Goal: Task Accomplishment & Management: Manage account settings

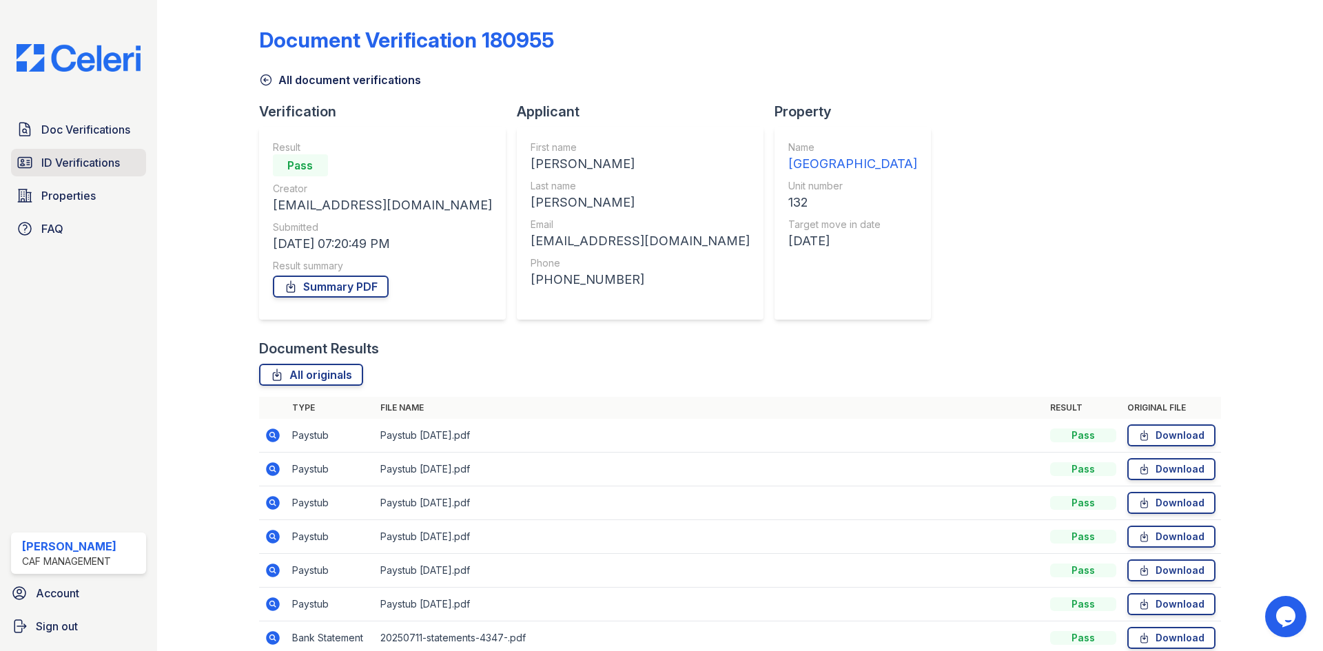
click at [57, 153] on link "ID Verifications" at bounding box center [78, 163] width 135 height 28
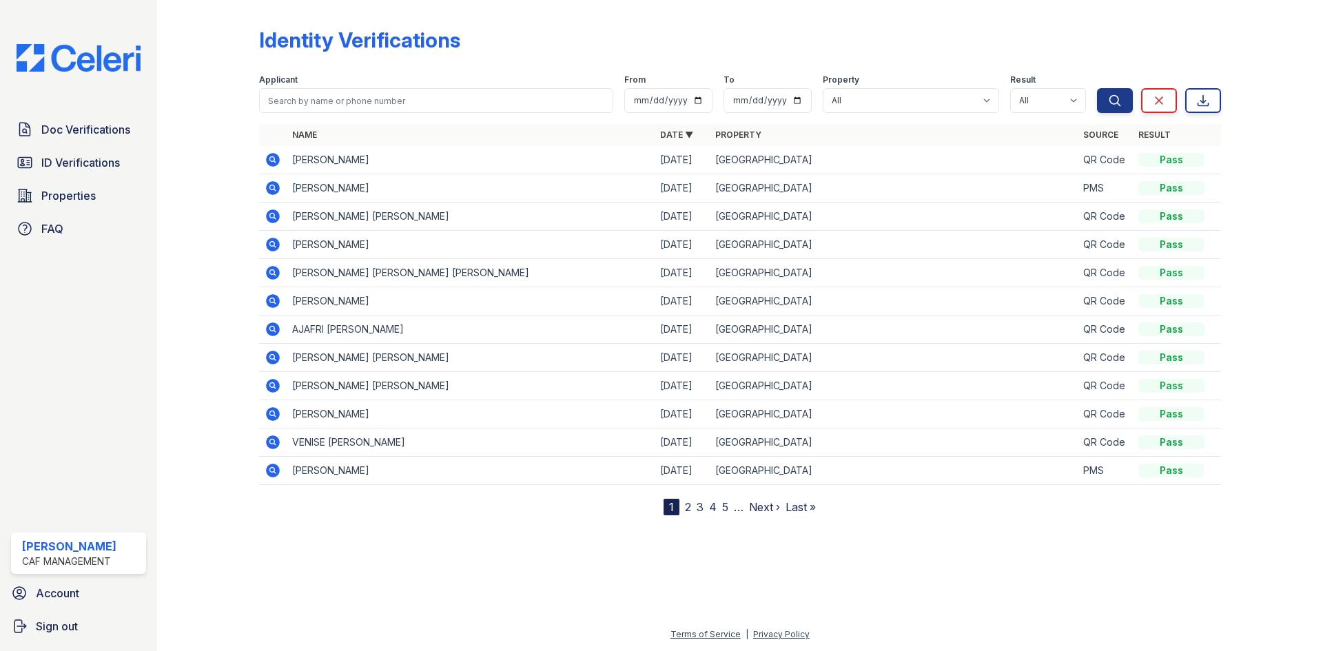
click at [271, 355] on icon at bounding box center [271, 356] width 3 height 3
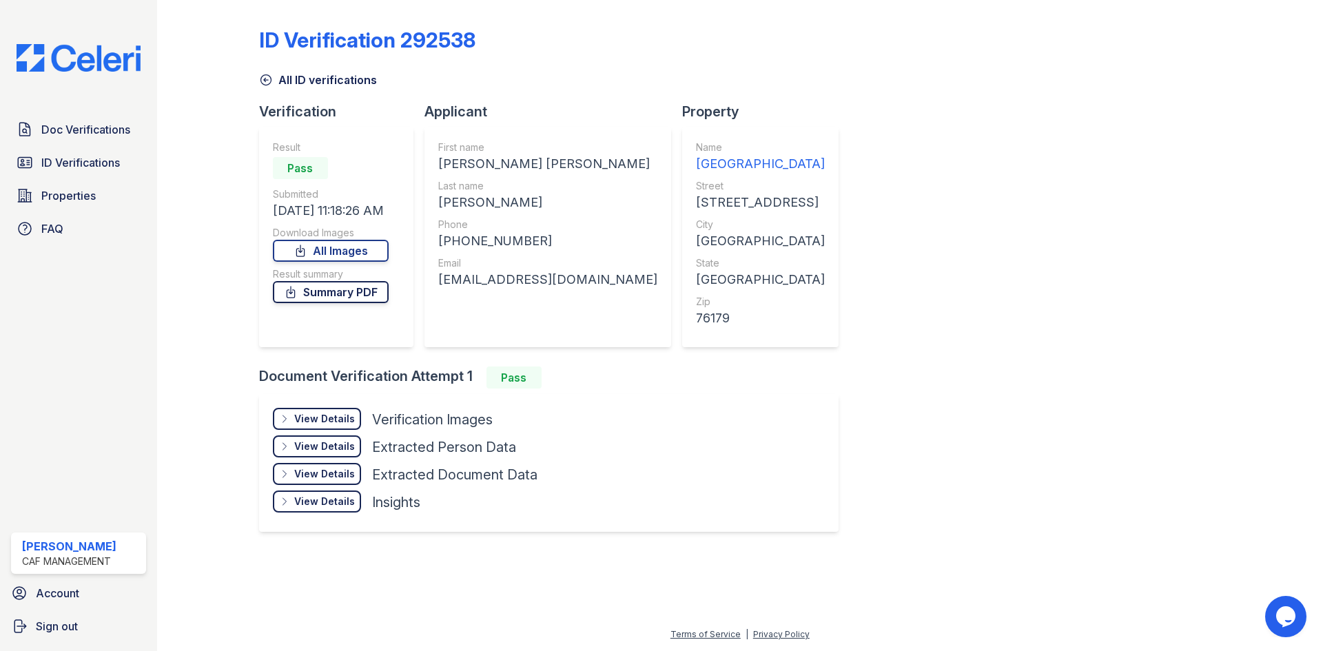
click at [320, 289] on link "Summary PDF" at bounding box center [331, 292] width 116 height 22
click at [321, 249] on link "All Images" at bounding box center [331, 251] width 116 height 22
click at [332, 249] on link "All Images" at bounding box center [331, 251] width 116 height 22
click at [337, 294] on link "Summary PDF" at bounding box center [331, 292] width 116 height 22
click at [57, 128] on span "Doc Verifications" at bounding box center [85, 129] width 89 height 17
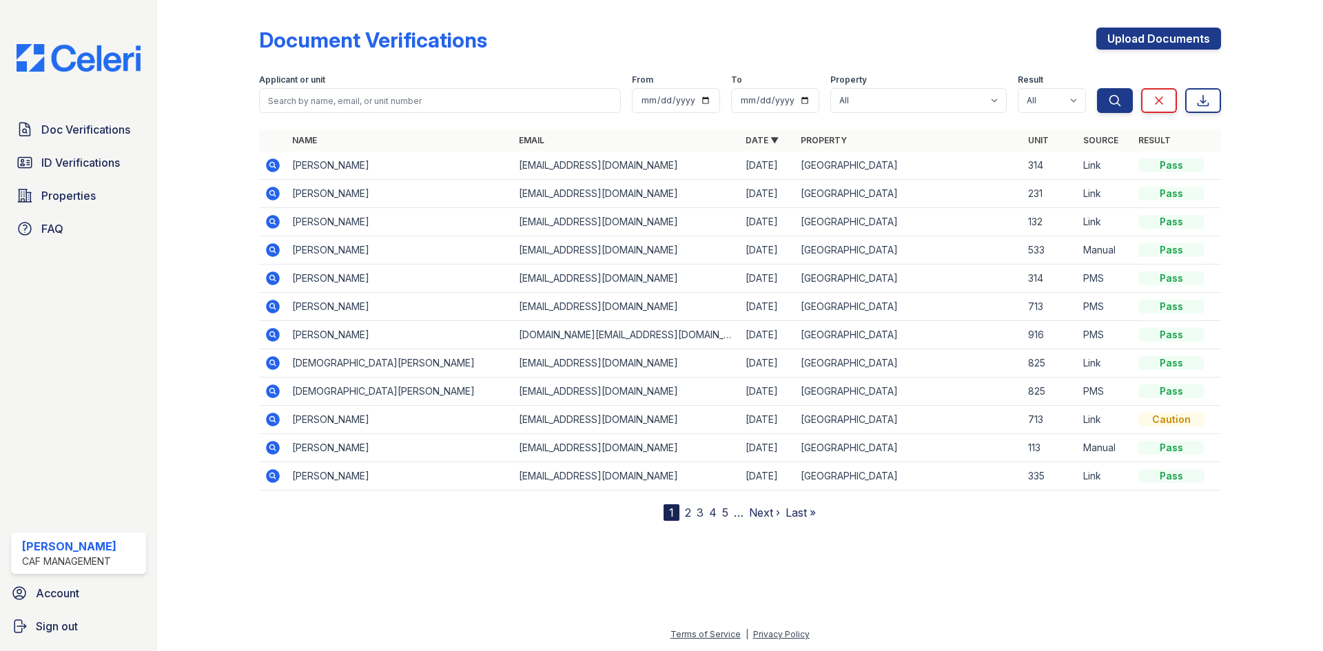
click at [271, 166] on icon at bounding box center [271, 164] width 3 height 3
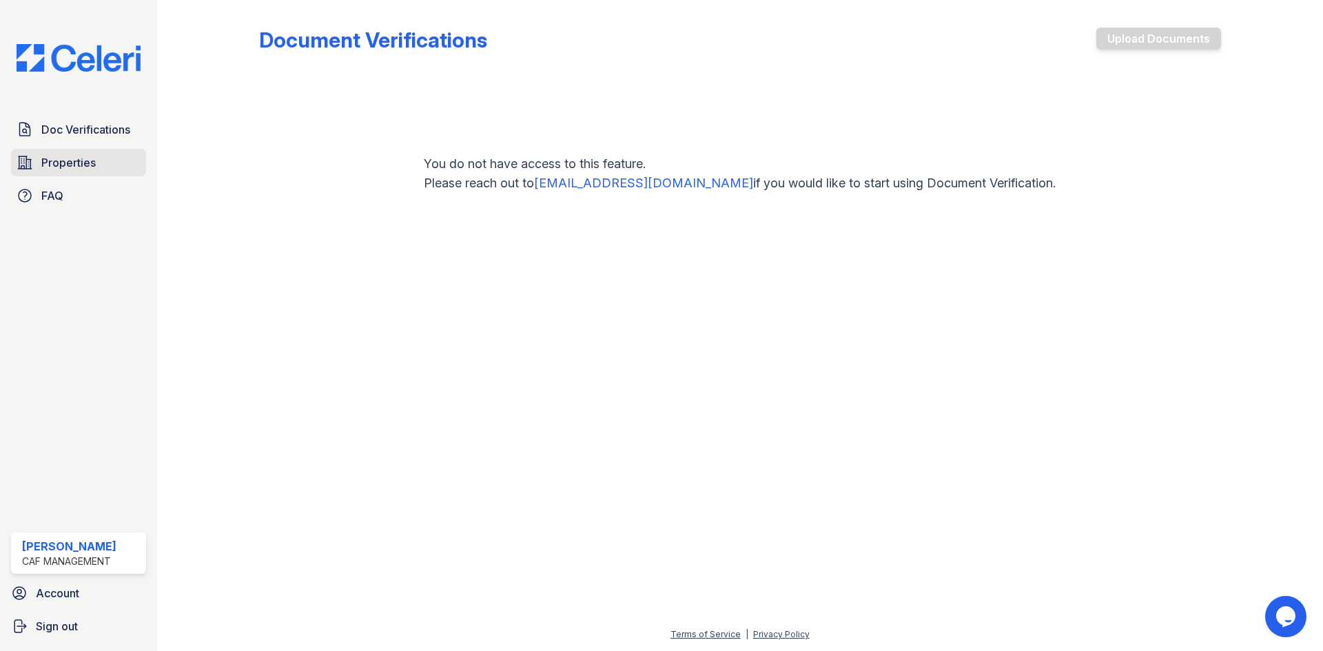
click at [54, 163] on span "Properties" at bounding box center [68, 162] width 54 height 17
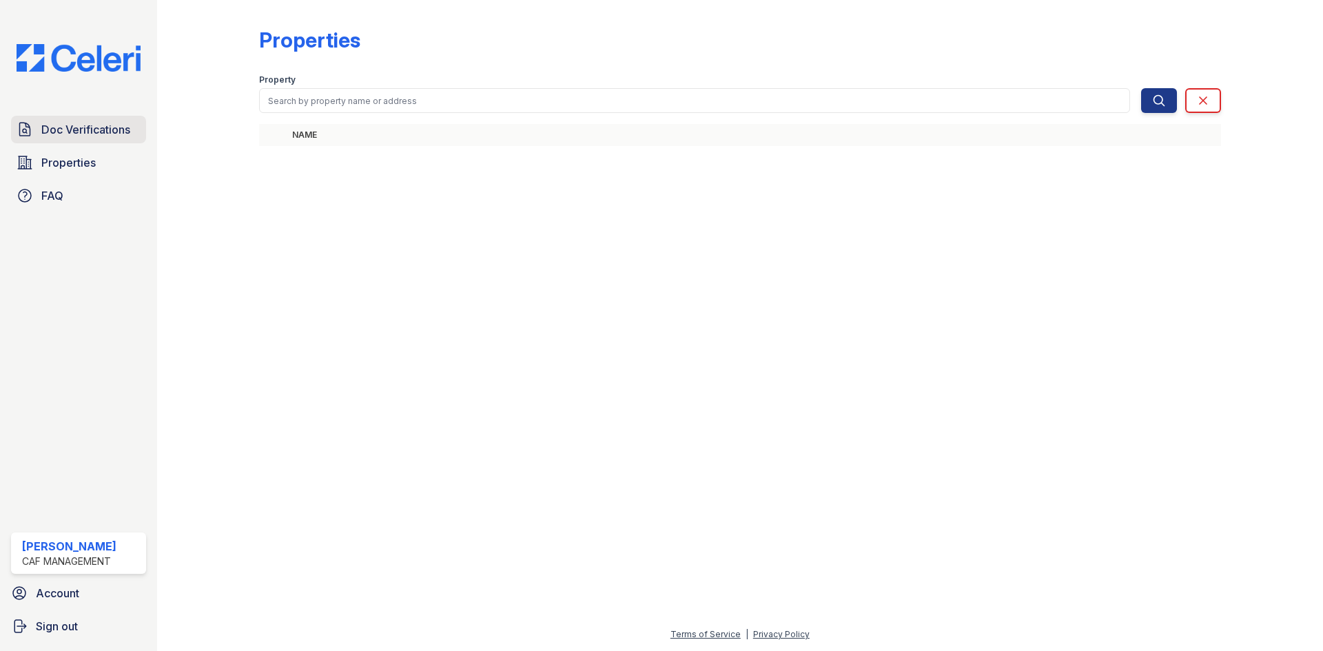
click at [76, 127] on span "Doc Verifications" at bounding box center [85, 129] width 89 height 17
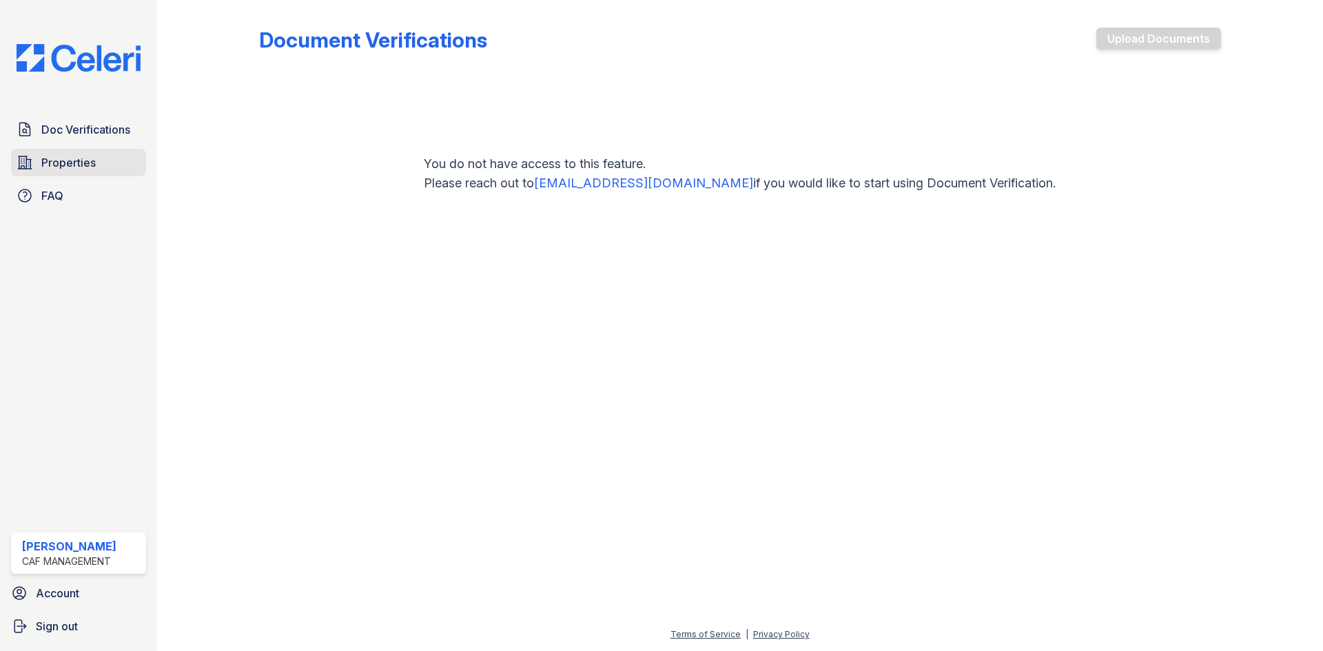
click at [93, 161] on span "Properties" at bounding box center [68, 162] width 54 height 17
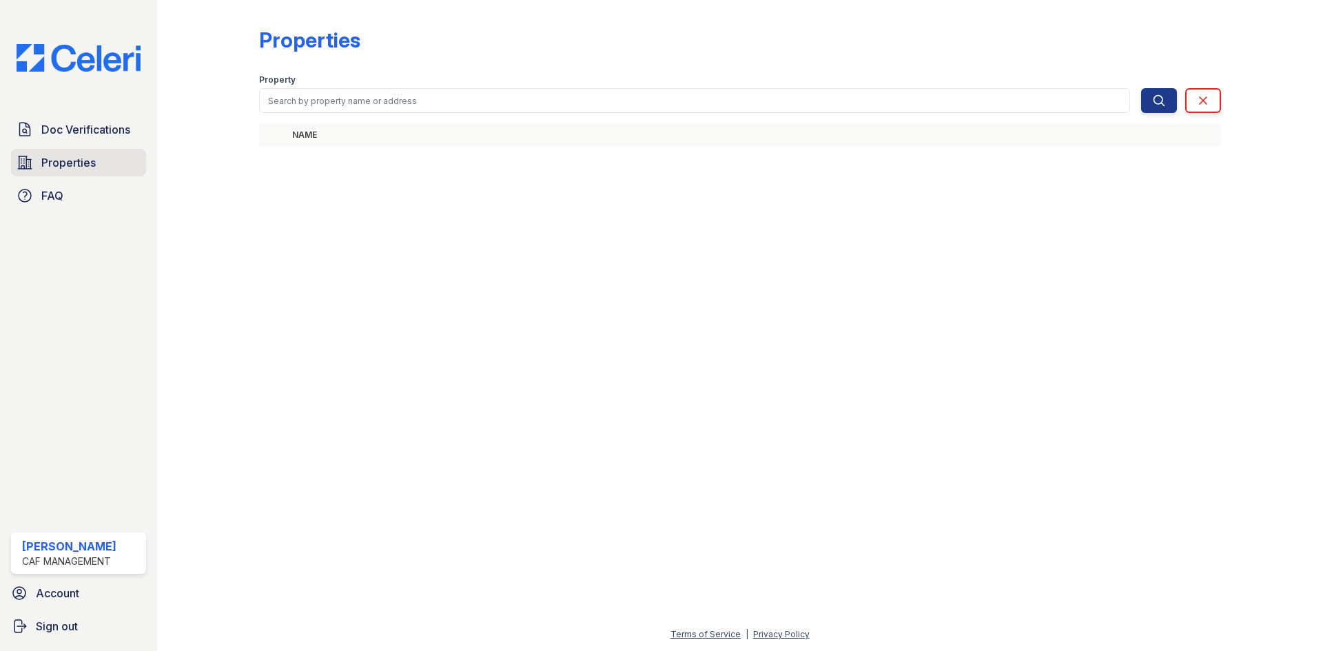
click at [49, 161] on span "Properties" at bounding box center [68, 162] width 54 height 17
click at [1159, 99] on icon "submit" at bounding box center [1159, 101] width 14 height 14
click at [512, 116] on form "Property Search Clear Search Clear" at bounding box center [740, 90] width 962 height 55
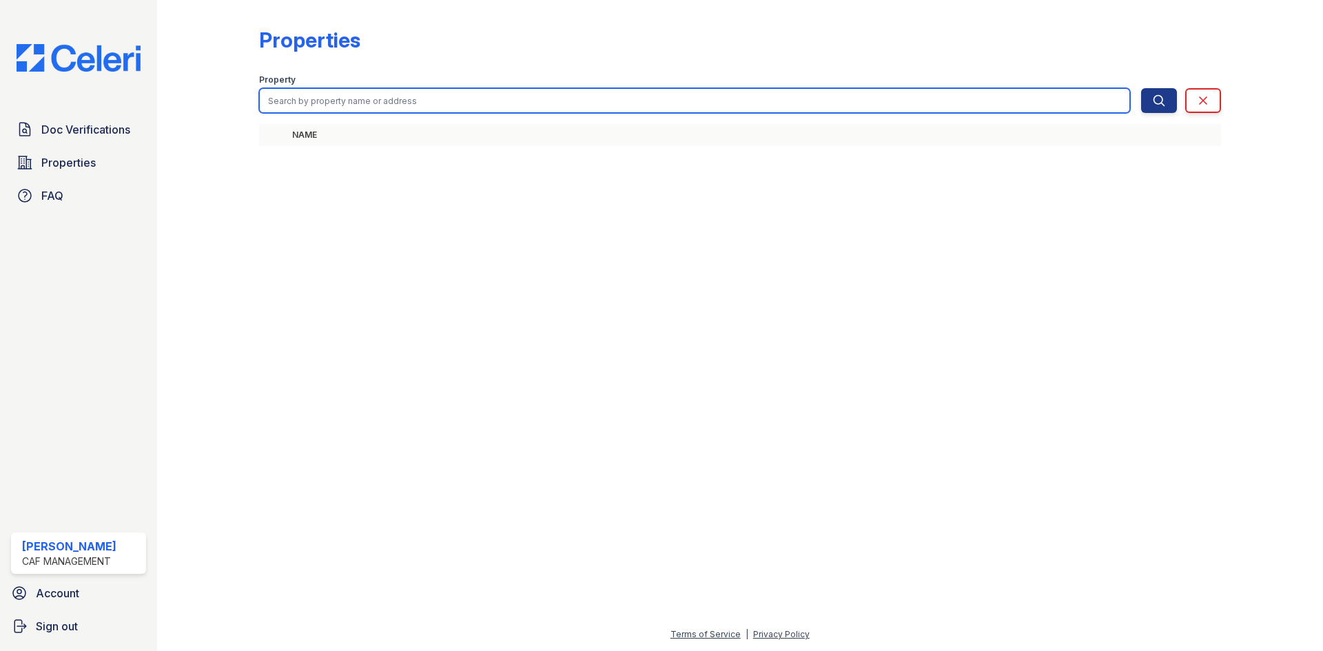
click at [506, 105] on input "search" at bounding box center [694, 100] width 871 height 25
type input "longhorn crossing apartments"
click at [1141, 88] on button "Search" at bounding box center [1159, 100] width 36 height 25
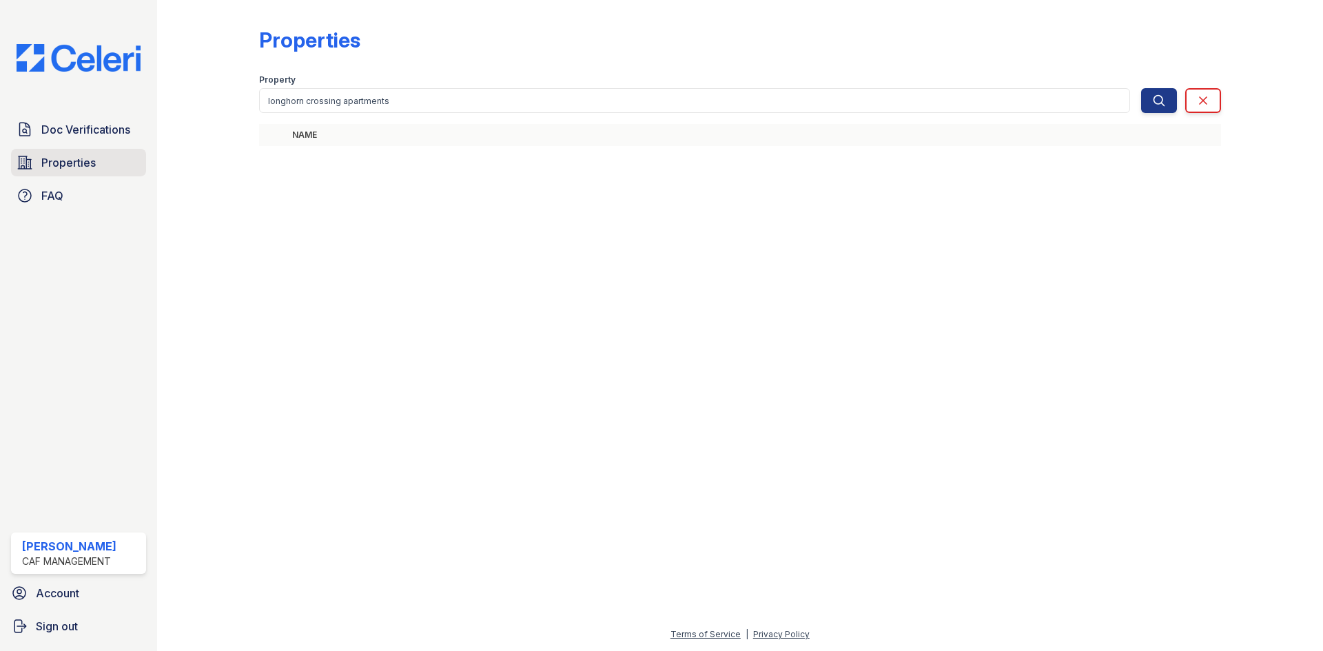
click at [50, 157] on span "Properties" at bounding box center [68, 162] width 54 height 17
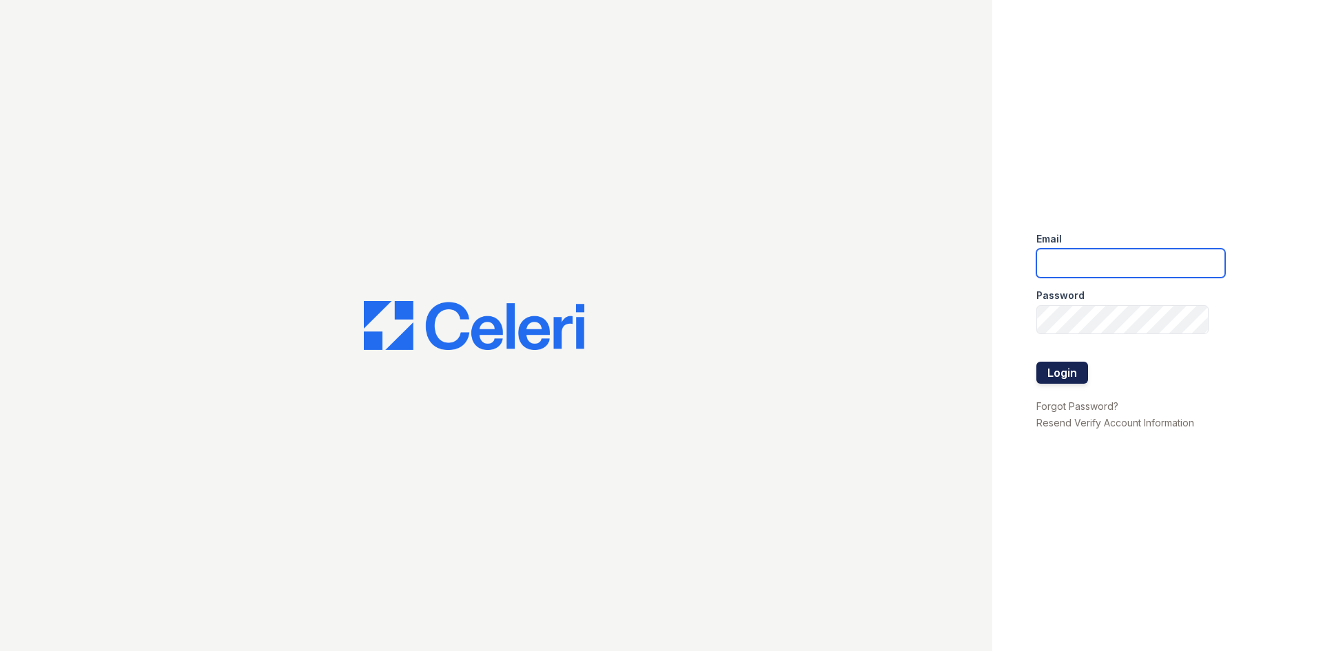
type input "longhorn1@cafmanagement.com"
click at [1066, 381] on button "Login" at bounding box center [1062, 373] width 52 height 22
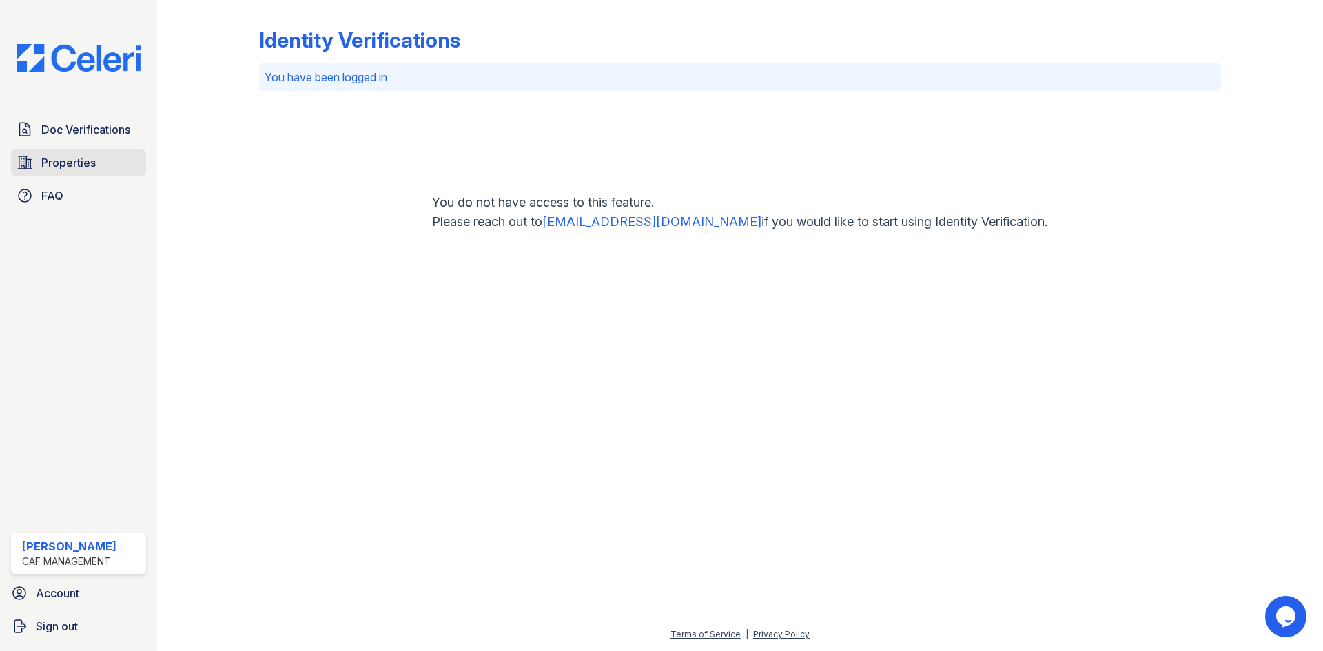
click at [52, 161] on span "Properties" at bounding box center [68, 162] width 54 height 17
